Goal: Transaction & Acquisition: Purchase product/service

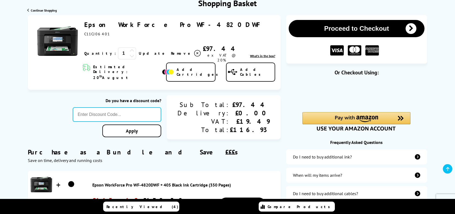
scroll to position [81, 0]
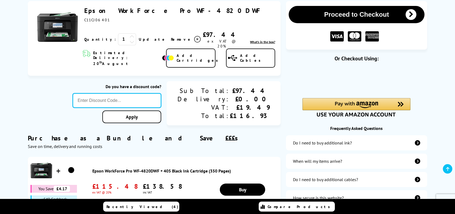
click at [122, 93] on input "text" at bounding box center [117, 100] width 89 height 15
type input "august10"
click at [157, 111] on link "Apply" at bounding box center [131, 117] width 59 height 13
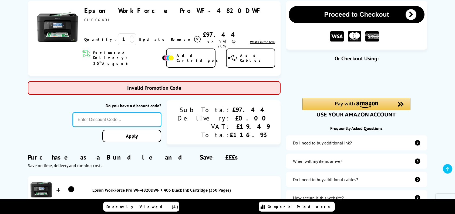
drag, startPoint x: 144, startPoint y: 109, endPoint x: 63, endPoint y: 109, distance: 81.8
click at [63, 109] on div "Do you have a discount code? Apply Sub Total: Delivery: VAT: Total: £97.44 £0.0…" at bounding box center [154, 122] width 253 height 45
type input "lash5"
click button "Proceed to Checkout" at bounding box center [0, 0] width 0 height 0
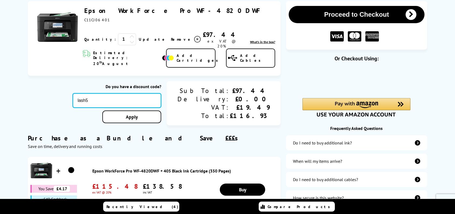
drag, startPoint x: 118, startPoint y: 91, endPoint x: 74, endPoint y: 96, distance: 44.7
click at [74, 96] on div "Do you have a discount code? lash5 Apply Sub Total: Delivery: VAT: Total: £97.4…" at bounding box center [154, 103] width 253 height 45
click at [187, 130] on div "Purchase as a Bundle and Save £££s Save on time, delivery and running costs" at bounding box center [154, 137] width 253 height 23
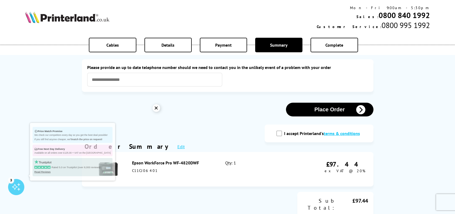
click at [154, 107] on div "✕" at bounding box center [156, 108] width 8 height 8
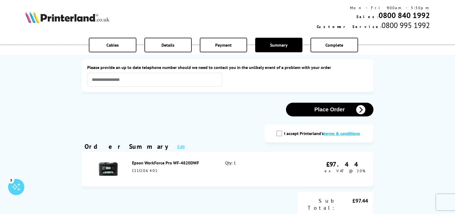
click at [278, 134] on input "I accept Printerland's terms & conditions" at bounding box center [278, 133] width 5 height 5
checkbox input "true"
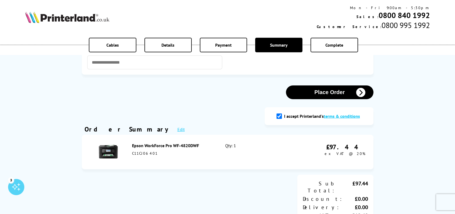
scroll to position [27, 0]
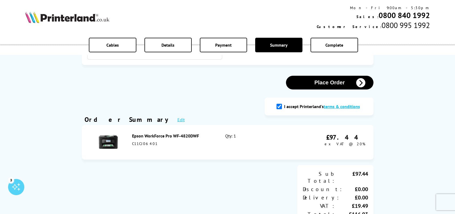
click at [360, 80] on icon "button" at bounding box center [360, 82] width 9 height 9
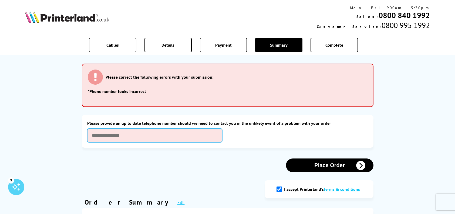
scroll to position [0, 0]
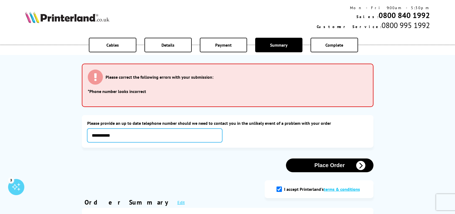
type input "**********"
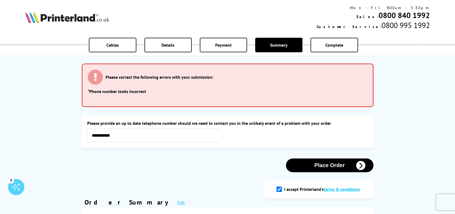
click at [331, 166] on button "Place Order" at bounding box center [329, 166] width 87 height 14
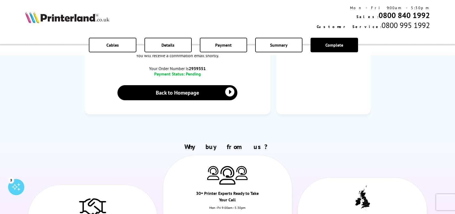
scroll to position [189, 0]
